Goal: Find specific page/section: Find specific page/section

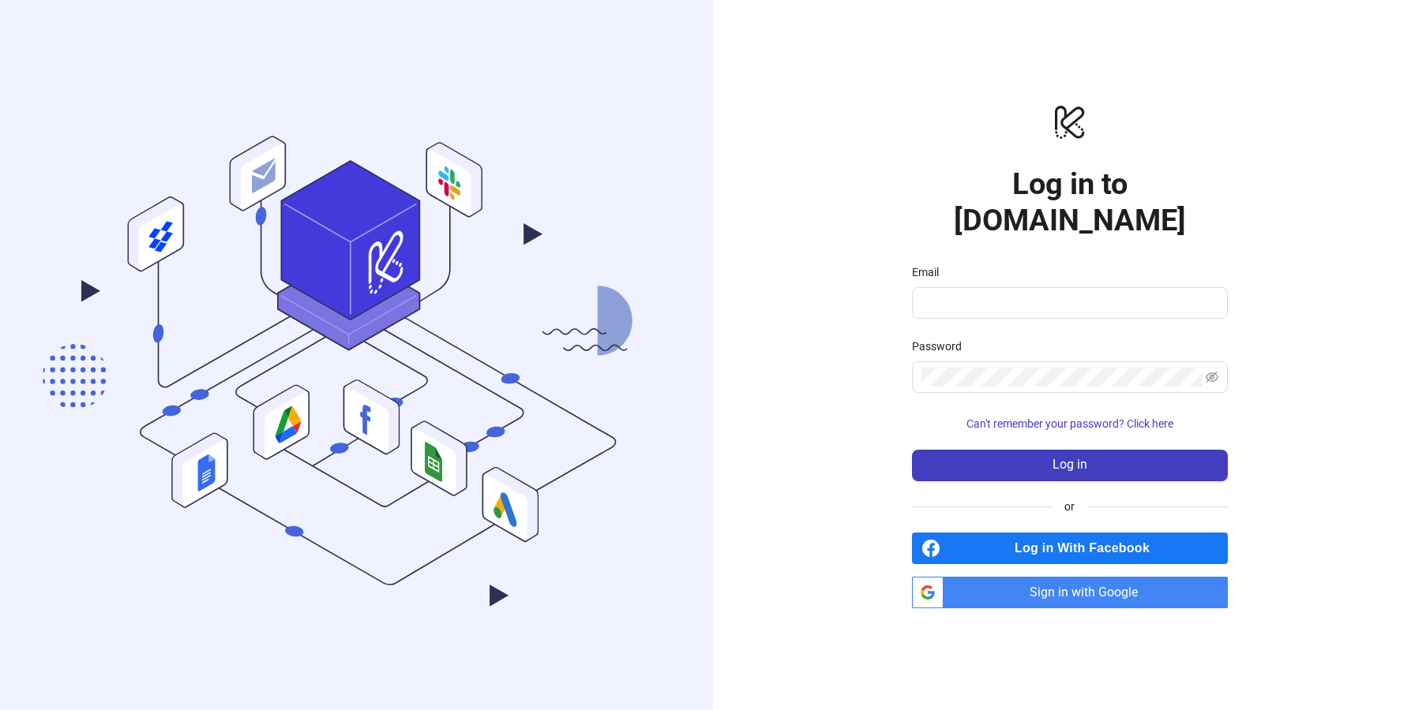
click at [954, 264] on div "Email" at bounding box center [1070, 276] width 316 height 24
click at [953, 294] on input "Email" at bounding box center [1068, 303] width 294 height 19
click at [1078, 458] on span "Log in" at bounding box center [1069, 465] width 35 height 14
click at [1119, 294] on input "Email" at bounding box center [1062, 303] width 283 height 19
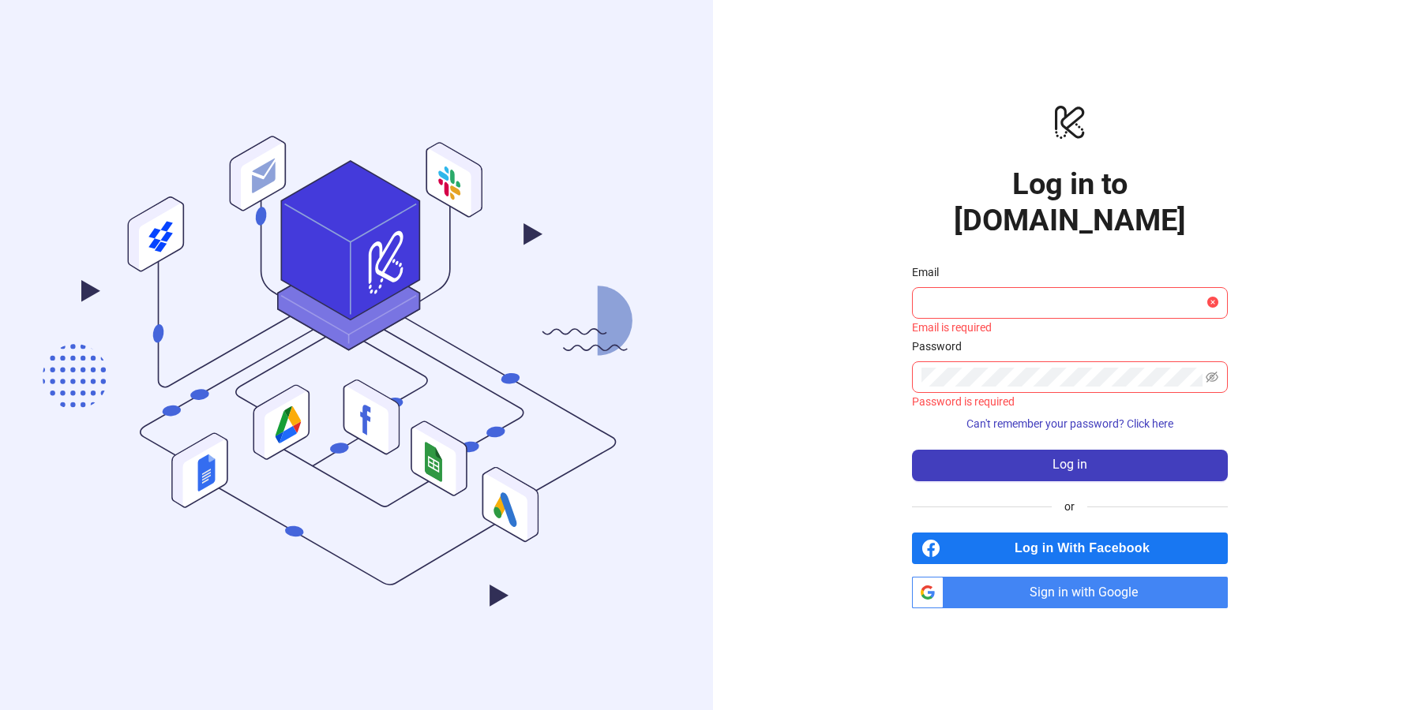
click at [1055, 581] on span "Sign in with Google" at bounding box center [1089, 593] width 278 height 32
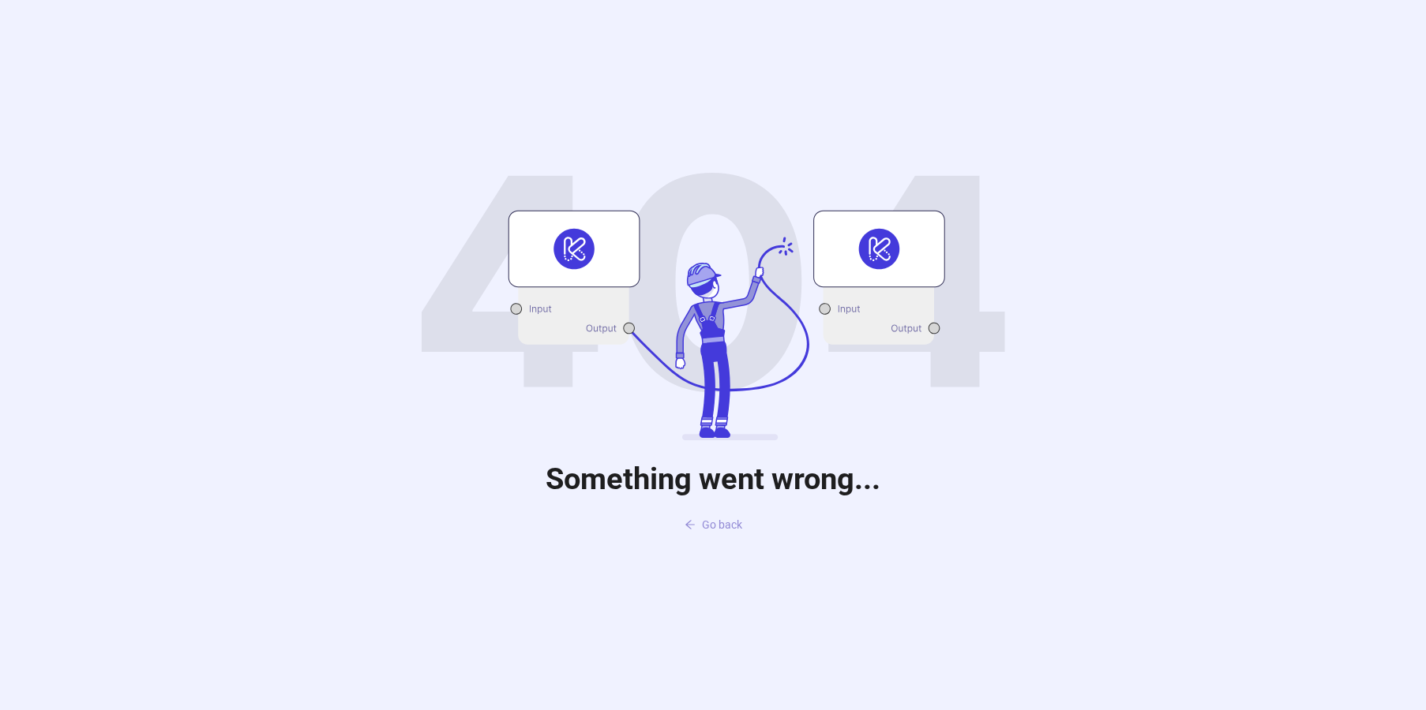
click at [710, 523] on span "Go back" at bounding box center [722, 525] width 40 height 13
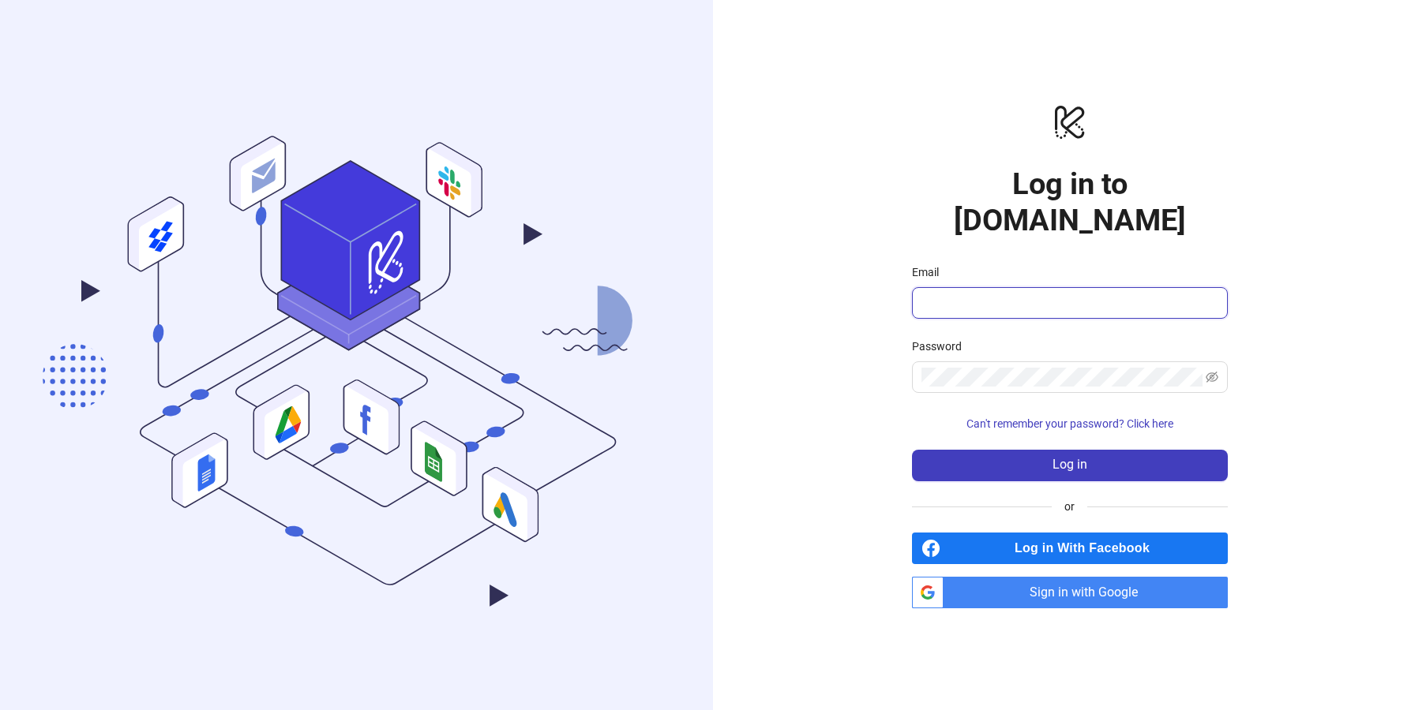
click at [1015, 294] on input "Email" at bounding box center [1068, 303] width 294 height 19
click at [1002, 294] on input "*" at bounding box center [1062, 303] width 283 height 19
type input "**********"
click at [912, 450] on button "Log in" at bounding box center [1070, 466] width 316 height 32
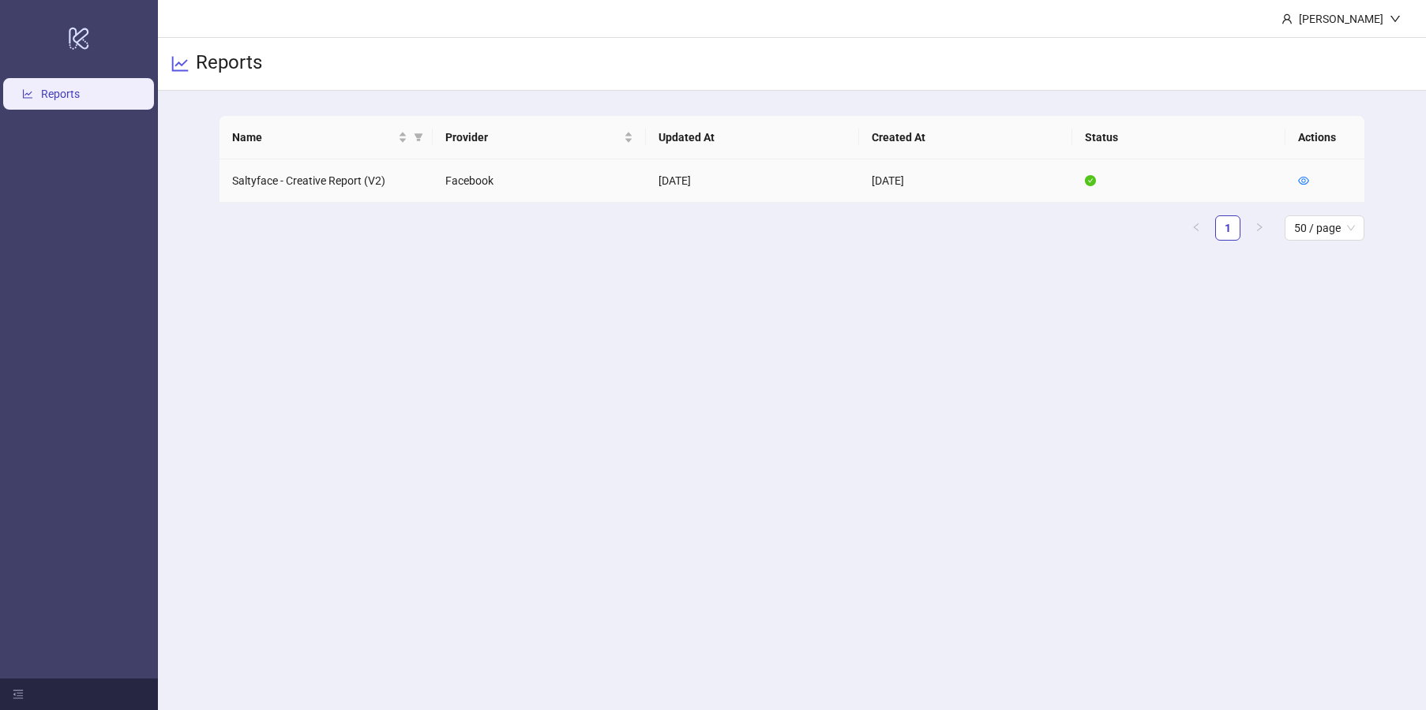
click at [1309, 177] on td at bounding box center [1324, 180] width 79 height 43
click at [1307, 177] on icon "eye" at bounding box center [1303, 180] width 11 height 11
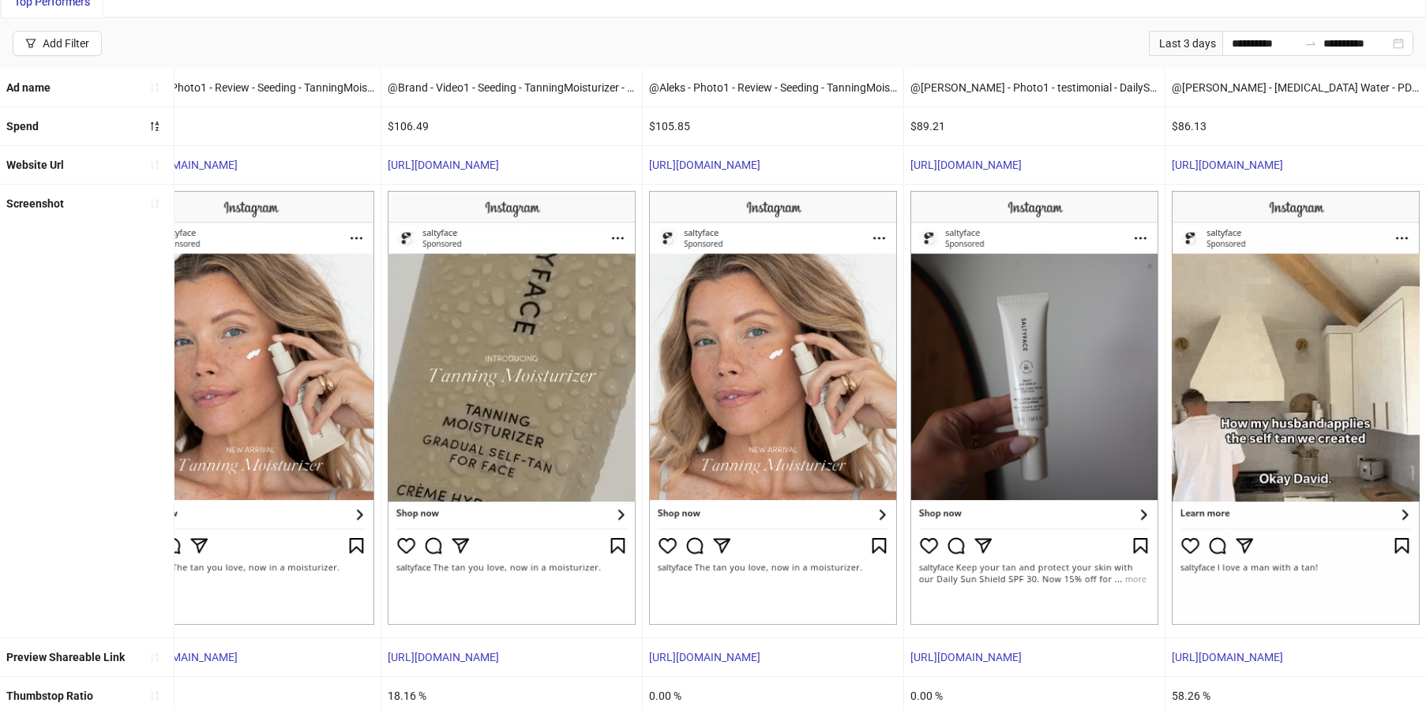
scroll to position [193, 0]
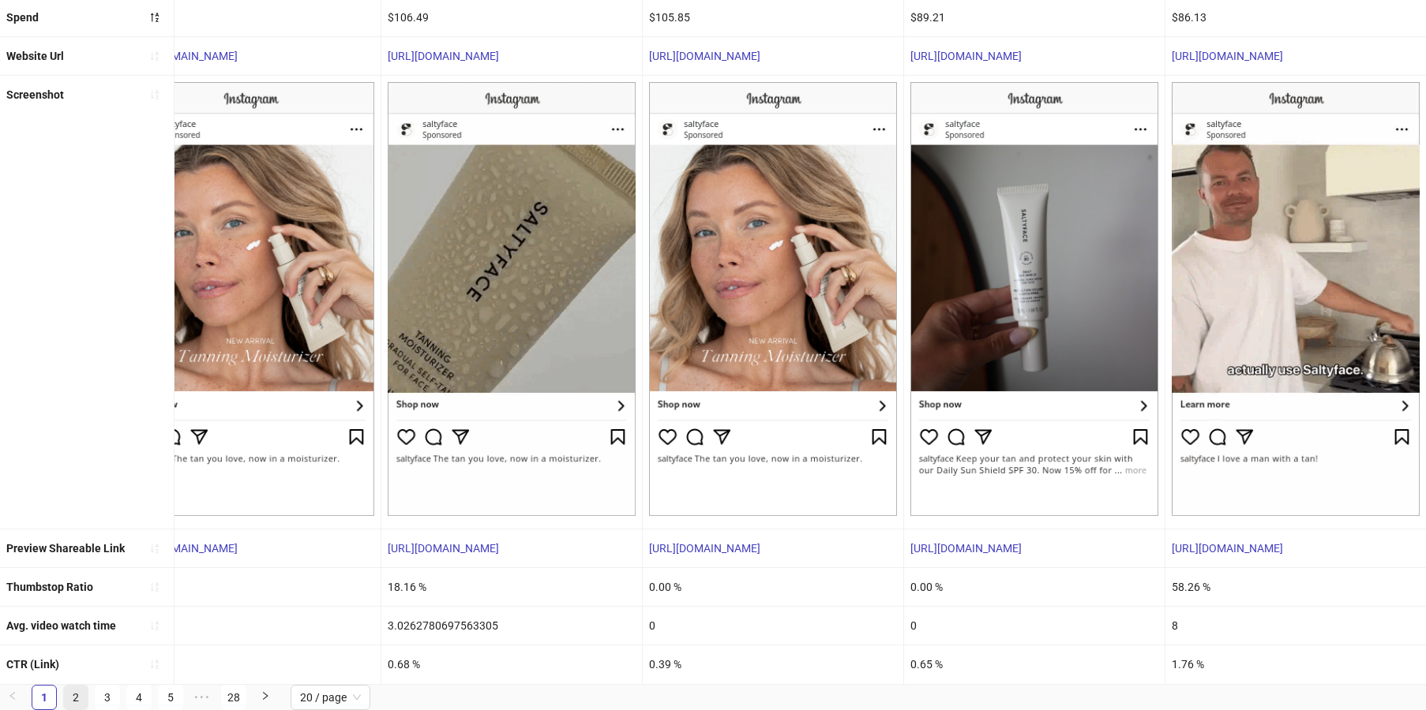
click at [69, 694] on link "2" at bounding box center [76, 698] width 24 height 24
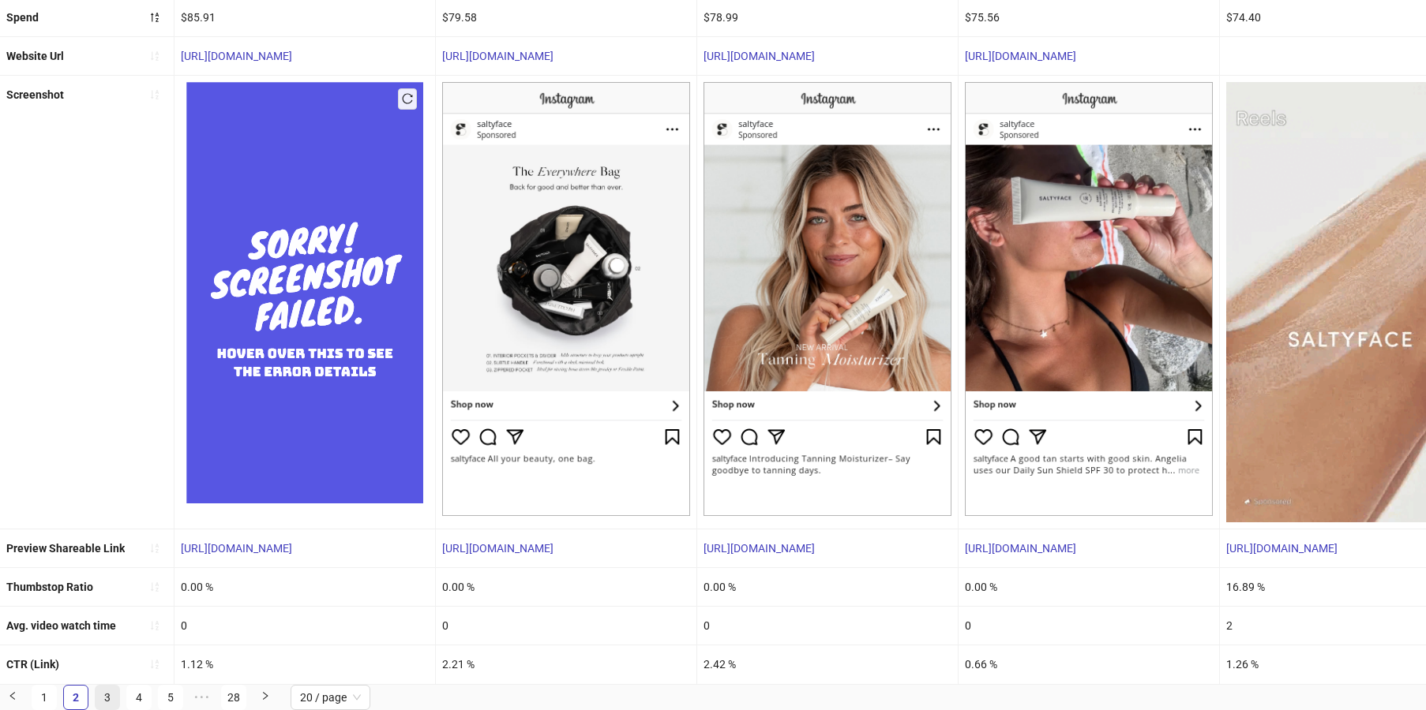
click at [103, 697] on link "3" at bounding box center [108, 698] width 24 height 24
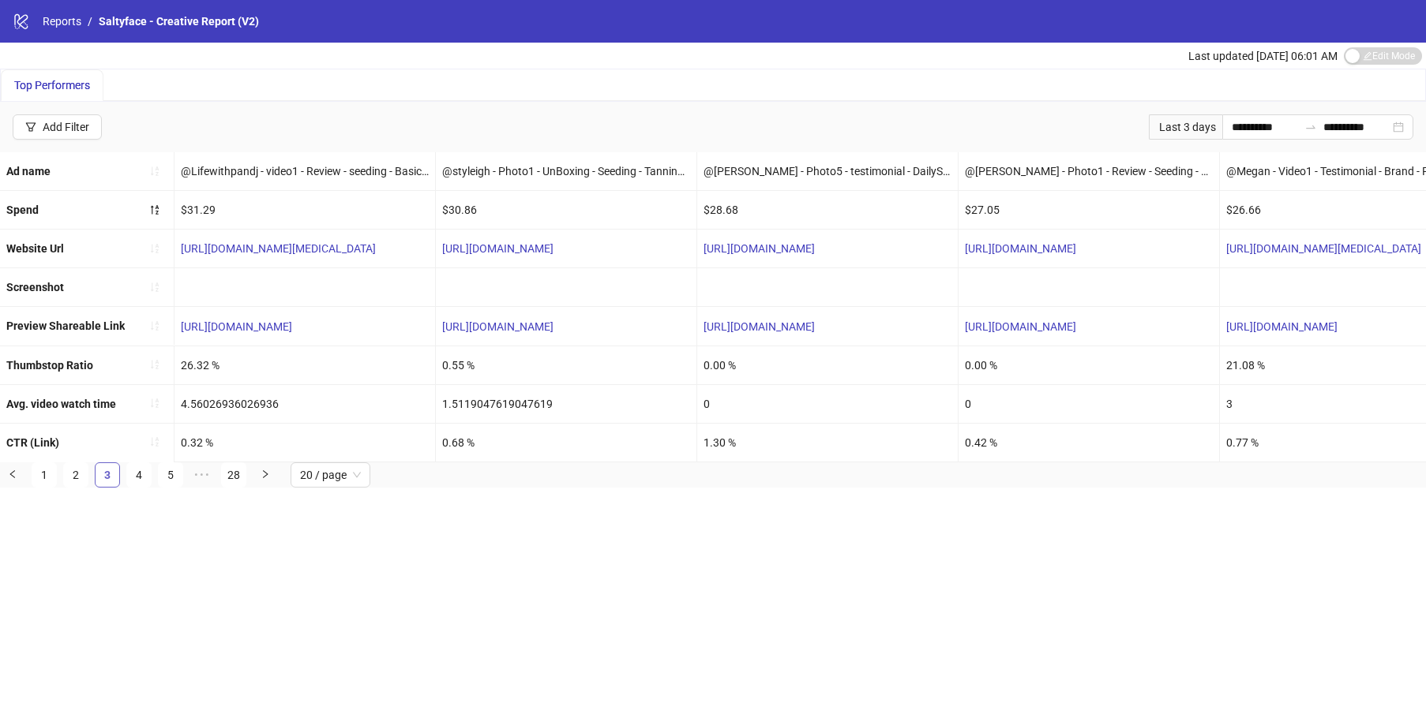
scroll to position [0, 0]
